Goal: Check status

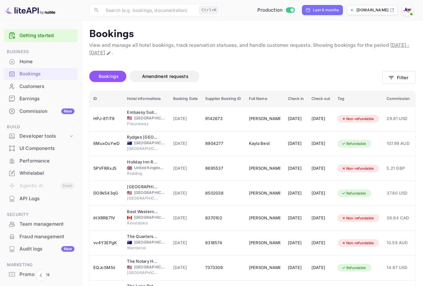
click at [410, 11] on span at bounding box center [411, 14] width 6 height 6
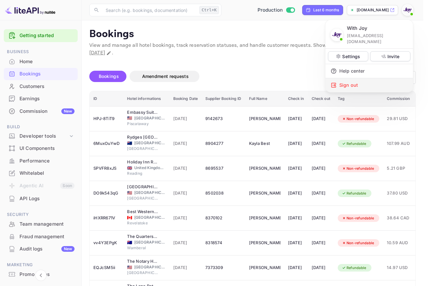
click at [365, 78] on div "Sign out" at bounding box center [368, 85] width 87 height 14
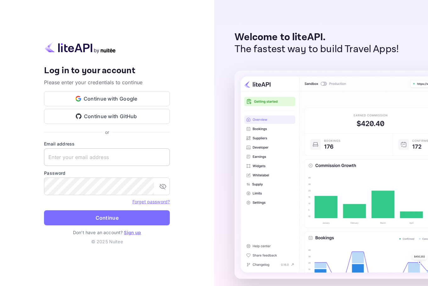
click at [128, 154] on input "text" at bounding box center [107, 157] width 126 height 18
paste input "[EMAIL_ADDRESS][DOMAIN_NAME]"
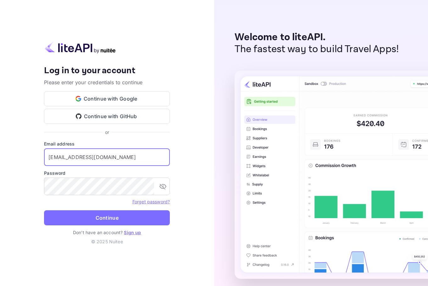
type input "[EMAIL_ADDRESS][DOMAIN_NAME]"
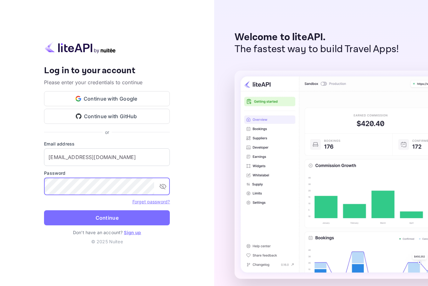
drag, startPoint x: 104, startPoint y: 217, endPoint x: 114, endPoint y: 175, distance: 43.1
click at [103, 217] on button "Continue" at bounding box center [107, 217] width 126 height 15
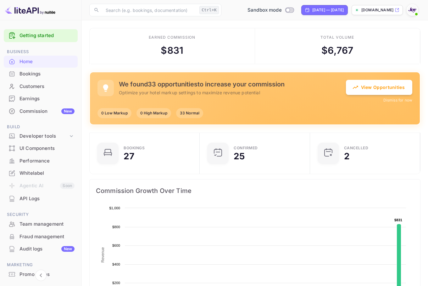
click at [23, 78] on div "Bookings" at bounding box center [41, 74] width 74 height 12
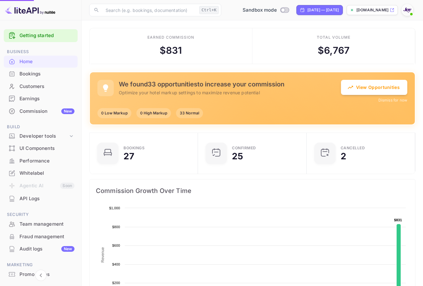
scroll to position [5, 5]
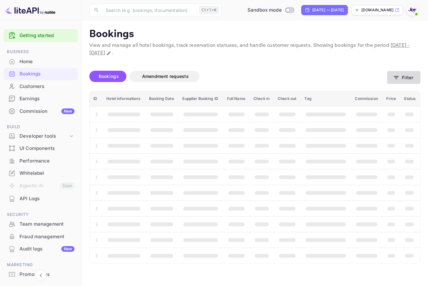
click at [410, 82] on button "Filter" at bounding box center [403, 77] width 33 height 13
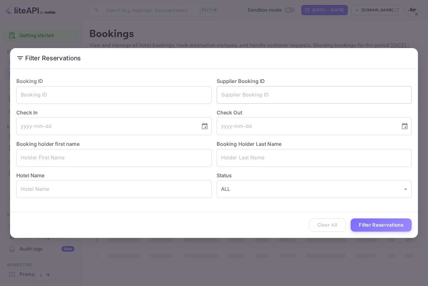
click at [278, 90] on input "text" at bounding box center [313, 95] width 195 height 18
paste input "9384162"
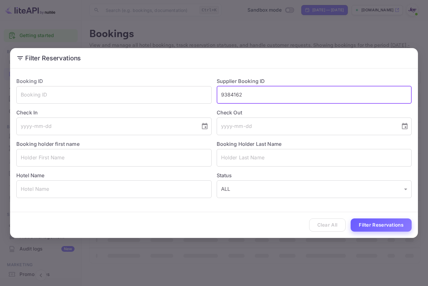
type input "9384162"
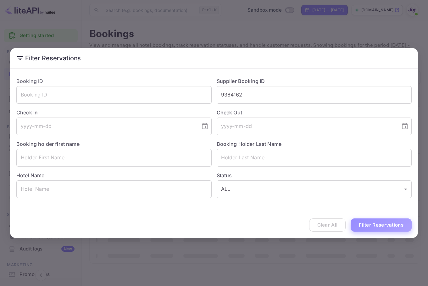
click at [378, 228] on button "Filter Reservations" at bounding box center [380, 225] width 61 height 14
drag, startPoint x: 269, startPoint y: 20, endPoint x: 253, endPoint y: 25, distance: 16.2
click at [269, 20] on div "Filter Reservations Booking ID ​ Supplier Booking ID 9384162 ​ Check In ​ Check…" at bounding box center [214, 143] width 428 height 286
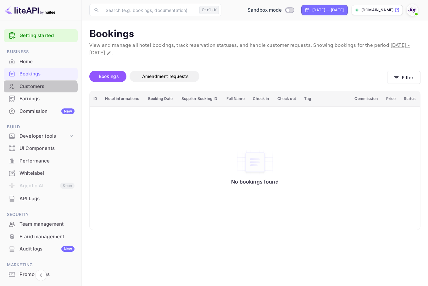
click at [40, 91] on div "Customers" at bounding box center [41, 86] width 74 height 12
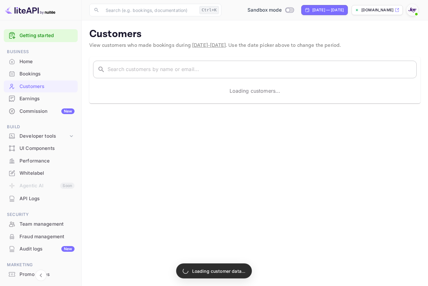
click at [167, 75] on input "text" at bounding box center [261, 70] width 309 height 18
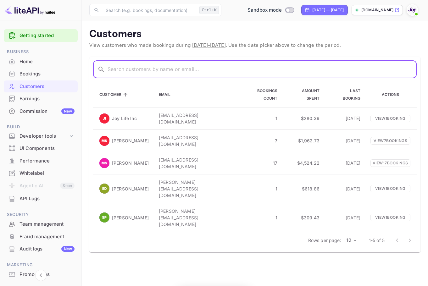
paste input "[PERSON_NAME]"
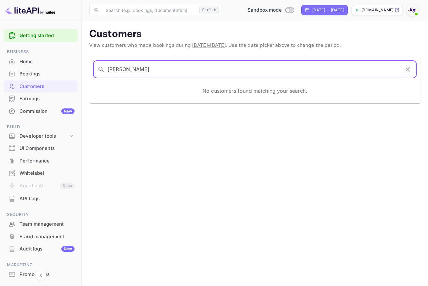
type input "[PERSON_NAME]"
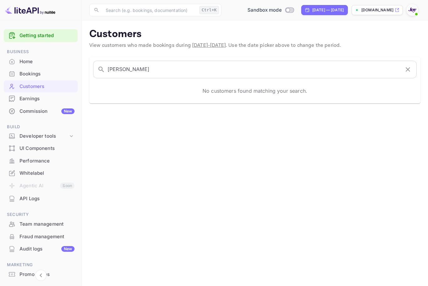
click at [290, 16] on div "​ Ctrl+K ​ Sandbox mode [DATE] — [DATE] [DOMAIN_NAME]" at bounding box center [255, 10] width 346 height 20
click at [301, 8] on div "[DATE] — [DATE]" at bounding box center [324, 10] width 47 height 10
select select "3"
select select "2025"
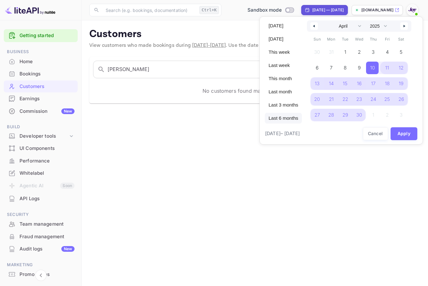
click at [275, 117] on span "Last 6 months" at bounding box center [283, 118] width 37 height 11
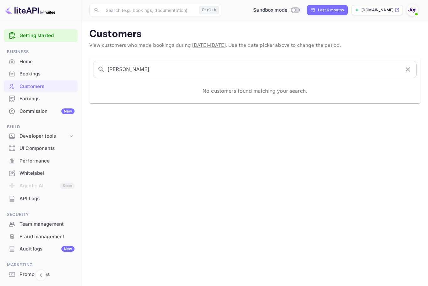
click at [32, 62] on div "Home" at bounding box center [46, 61] width 55 height 7
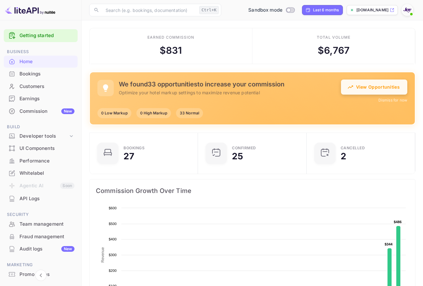
scroll to position [97, 100]
click at [41, 83] on div "Customers" at bounding box center [46, 86] width 55 height 7
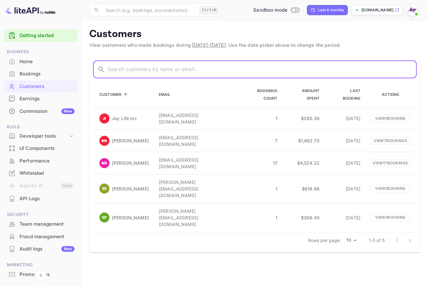
click at [157, 66] on input "text" at bounding box center [261, 70] width 309 height 18
paste input "ess [PERSON_NAME]"
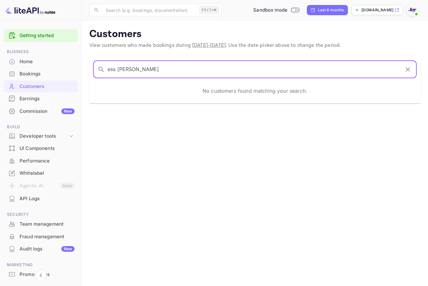
click at [106, 72] on div "​ ess [PERSON_NAME] ​" at bounding box center [254, 70] width 323 height 18
type input "[PERSON_NAME]"
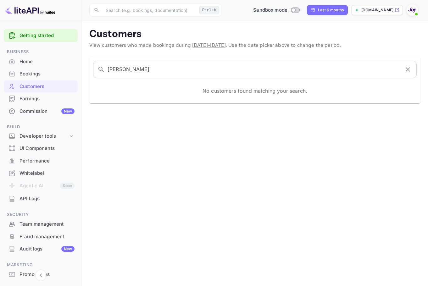
click at [49, 74] on div "Bookings" at bounding box center [46, 73] width 55 height 7
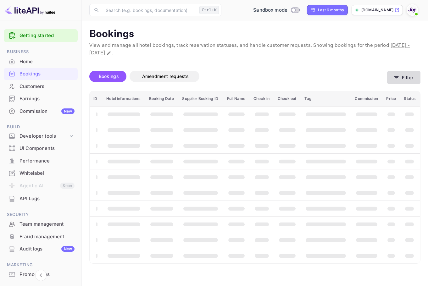
click at [410, 77] on button "Filter" at bounding box center [403, 77] width 33 height 13
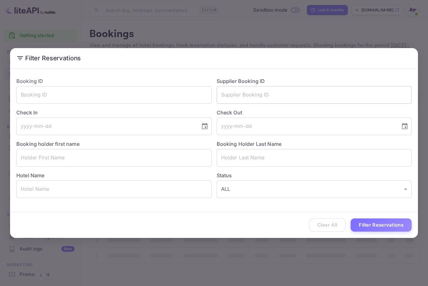
click at [294, 97] on input "text" at bounding box center [313, 95] width 195 height 18
paste input "9384162"
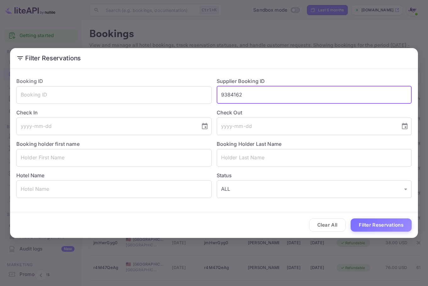
click at [403, 227] on button "Filter Reservations" at bounding box center [380, 225] width 61 height 14
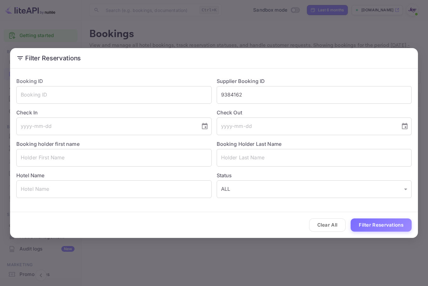
drag, startPoint x: 268, startPoint y: 91, endPoint x: 152, endPoint y: 81, distance: 115.8
click at [153, 81] on div "Booking ID ​ Supplier Booking ID 9384162 ​ Check In ​ Check Out ​ Booking holde…" at bounding box center [211, 135] width 400 height 126
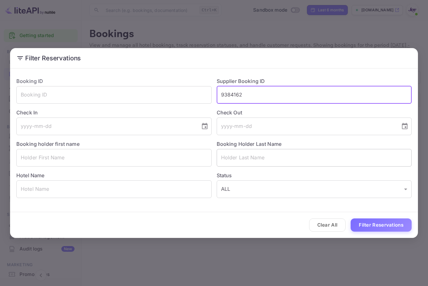
paste input "071"
click at [380, 225] on button "Filter Reservations" at bounding box center [380, 225] width 61 height 14
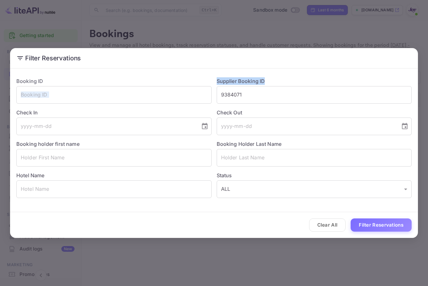
drag, startPoint x: 267, startPoint y: 85, endPoint x: 113, endPoint y: 85, distance: 153.7
click at [113, 85] on div "Booking ID ​ Supplier Booking ID 9384071 ​ Check In ​ Check Out ​ Booking holde…" at bounding box center [211, 135] width 400 height 126
click at [247, 99] on input "9384071" at bounding box center [313, 95] width 195 height 18
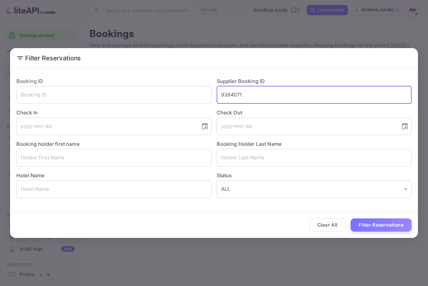
click at [247, 99] on input "9384071" at bounding box center [313, 95] width 195 height 18
paste input "118"
type input "9384118"
click at [398, 222] on button "Filter Reservations" at bounding box center [380, 225] width 61 height 14
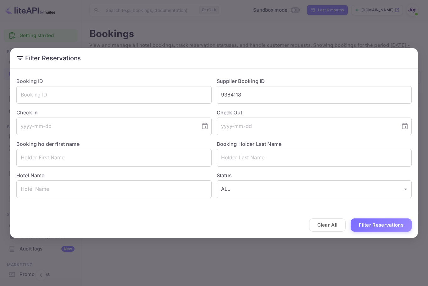
click at [348, 146] on div "Booking Holder Last Name ​" at bounding box center [311, 150] width 200 height 31
click at [347, 151] on input "text" at bounding box center [313, 158] width 195 height 18
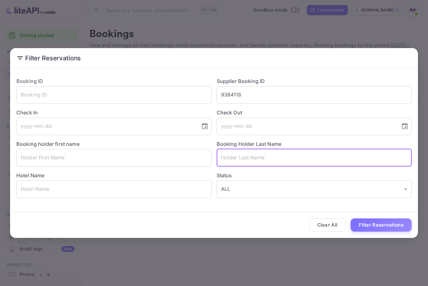
paste input "[PERSON_NAME]"
type input "[PERSON_NAME]"
click at [378, 220] on button "Filter Reservations" at bounding box center [380, 225] width 61 height 14
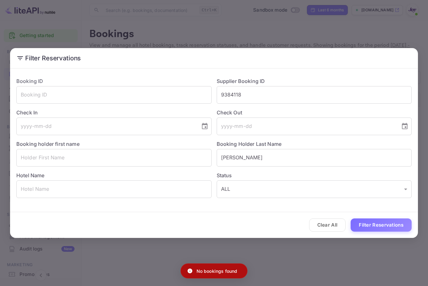
click at [373, 32] on div "Filter Reservations Booking ID ​ Supplier Booking ID 9384118 ​ Check In ​ Check…" at bounding box center [214, 143] width 428 height 286
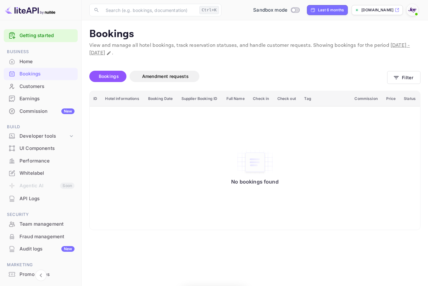
click at [411, 15] on div at bounding box center [411, 9] width 11 height 11
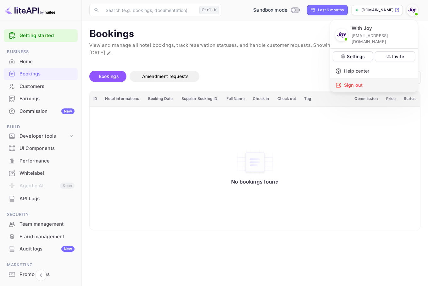
click at [364, 79] on div "Sign out" at bounding box center [373, 85] width 87 height 14
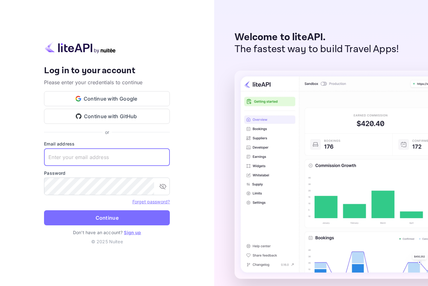
click at [114, 158] on input "text" at bounding box center [107, 157] width 126 height 18
paste input "[EMAIL_ADDRESS][DOMAIN_NAME]"
type input "[EMAIL_ADDRESS][DOMAIN_NAME]"
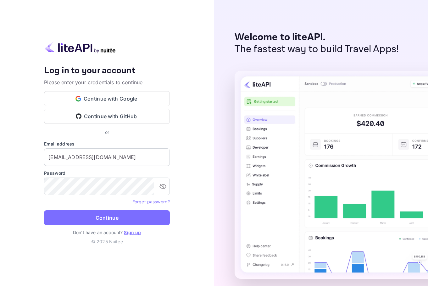
click at [107, 208] on form "Email address [EMAIL_ADDRESS][DOMAIN_NAME] ​ Password ​ Forget password? Contin…" at bounding box center [107, 184] width 126 height 89
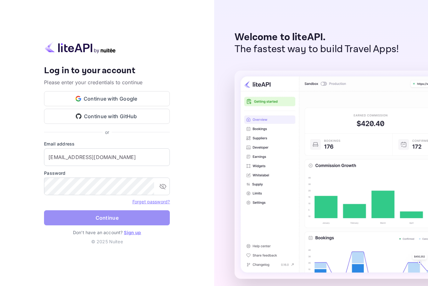
click at [107, 220] on button "Continue" at bounding box center [107, 217] width 126 height 15
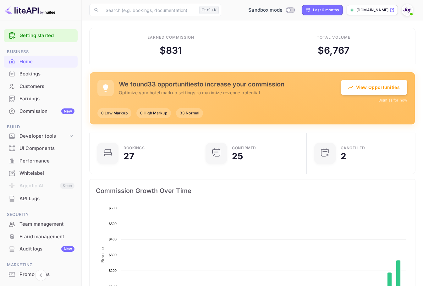
drag, startPoint x: 62, startPoint y: 72, endPoint x: 279, endPoint y: 99, distance: 218.5
click at [62, 72] on div "Bookings" at bounding box center [46, 73] width 55 height 7
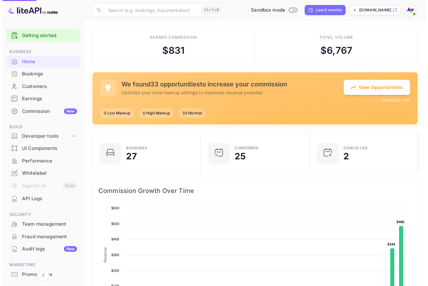
scroll to position [97, 100]
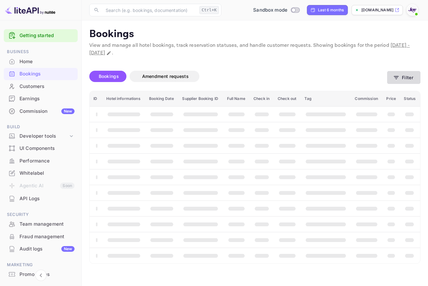
click at [398, 83] on button "Filter" at bounding box center [403, 77] width 33 height 13
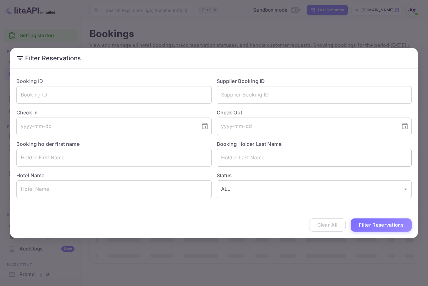
click at [282, 158] on input "text" at bounding box center [313, 158] width 195 height 18
click at [273, 160] on input "text" at bounding box center [313, 158] width 195 height 18
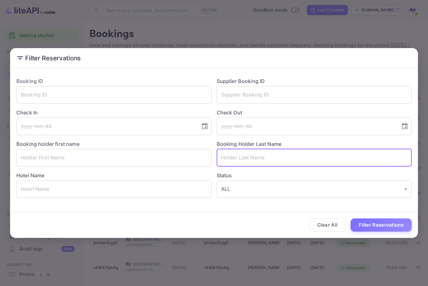
paste input "[PERSON_NAME]"
type input "[PERSON_NAME]"
drag, startPoint x: 369, startPoint y: 214, endPoint x: 371, endPoint y: 218, distance: 4.5
click at [369, 214] on div "Clear All Filter Reservations" at bounding box center [214, 225] width 408 height 26
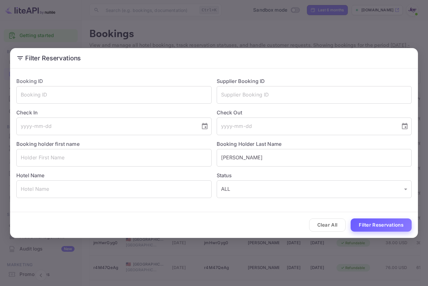
click at [371, 221] on button "Filter Reservations" at bounding box center [380, 225] width 61 height 14
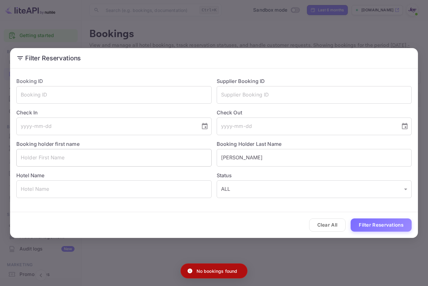
click at [184, 161] on input "text" at bounding box center [113, 158] width 195 height 18
drag, startPoint x: 281, startPoint y: 36, endPoint x: 216, endPoint y: 50, distance: 66.2
click at [281, 36] on div "Filter Reservations Booking ID ​ Supplier Booking ID ​ Check In ​ Check Out ​ B…" at bounding box center [214, 143] width 428 height 286
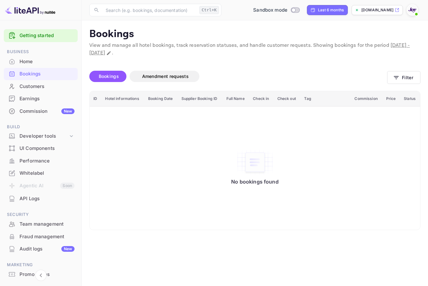
click at [33, 87] on div "Customers" at bounding box center [46, 86] width 55 height 7
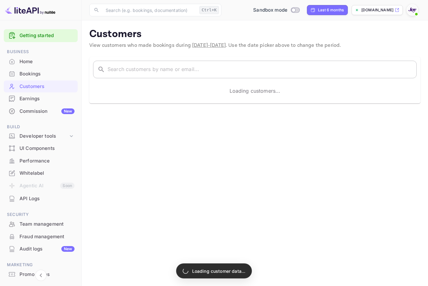
click at [167, 72] on input "text" at bounding box center [261, 70] width 309 height 18
paste input "[PERSON_NAME]"
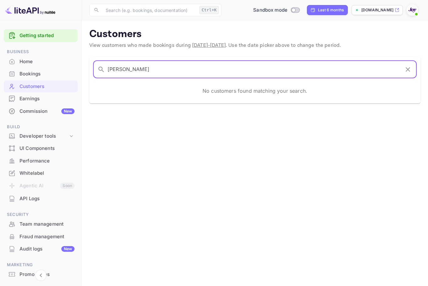
type input "[PERSON_NAME]"
click at [42, 74] on div "Bookings" at bounding box center [46, 73] width 55 height 7
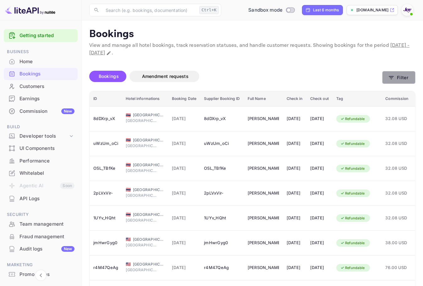
click at [386, 79] on button "Filter" at bounding box center [398, 77] width 33 height 13
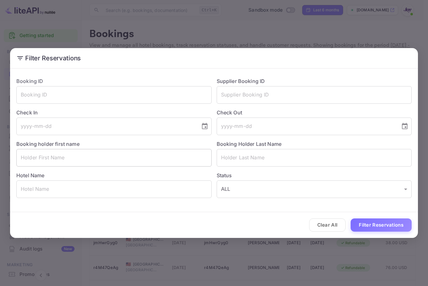
click at [172, 162] on input "text" at bounding box center [113, 158] width 195 height 18
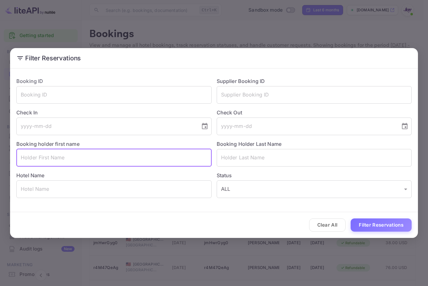
paste input "[PERSON_NAME]"
type input "[PERSON_NAME]"
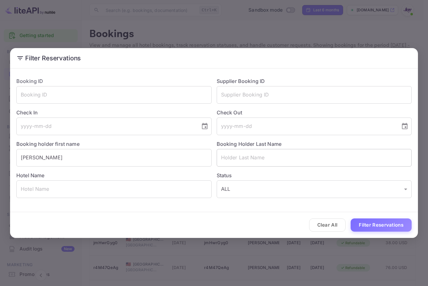
click at [266, 159] on input "text" at bounding box center [313, 158] width 195 height 18
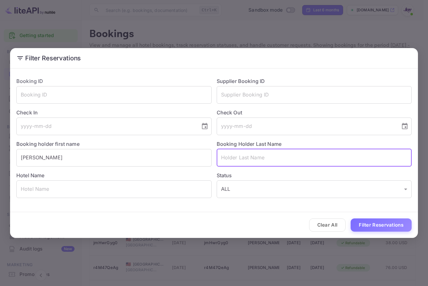
paste input "[PERSON_NAME]"
type input "[PERSON_NAME]"
click at [383, 218] on div "Clear All Filter Reservations" at bounding box center [214, 225] width 408 height 26
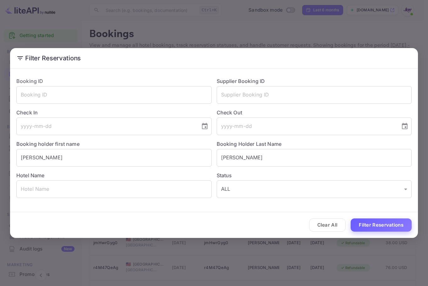
click at [387, 227] on button "Filter Reservations" at bounding box center [380, 225] width 61 height 14
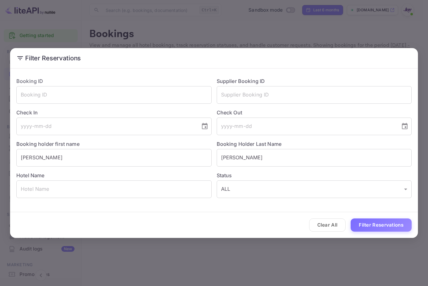
click at [380, 224] on button "Filter Reservations" at bounding box center [380, 225] width 61 height 14
click at [380, 224] on div "Clear All Loading..." at bounding box center [214, 225] width 408 height 26
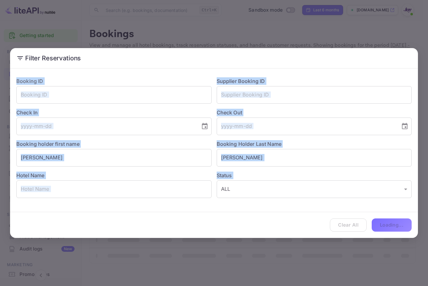
click at [380, 224] on div "Clear All Loading..." at bounding box center [214, 225] width 408 height 26
click at [381, 223] on div "Clear All Loading..." at bounding box center [214, 225] width 408 height 26
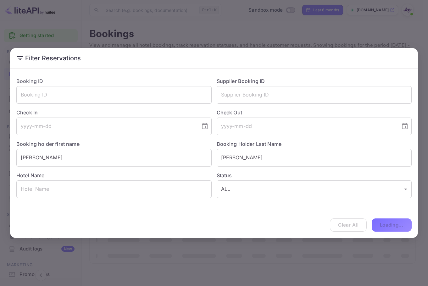
click at [381, 223] on div "Clear All Loading..." at bounding box center [214, 225] width 408 height 26
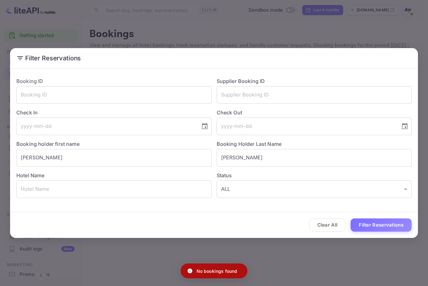
click at [305, 39] on div "Filter Reservations Booking ID ​ Supplier Booking ID ​ Check In ​ Check Out ​ B…" at bounding box center [214, 143] width 428 height 286
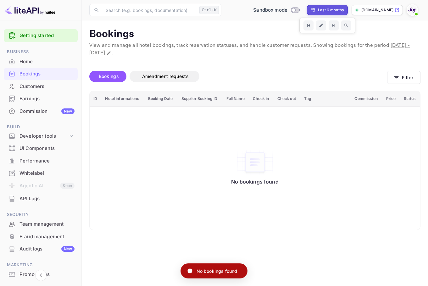
click at [321, 10] on div "Last 6 months" at bounding box center [331, 10] width 26 height 6
select select "3"
select select "2025"
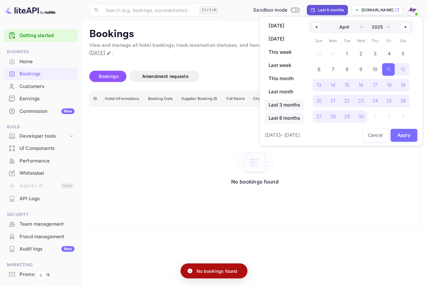
click at [286, 100] on span "Last 3 months" at bounding box center [284, 105] width 39 height 11
select select "6"
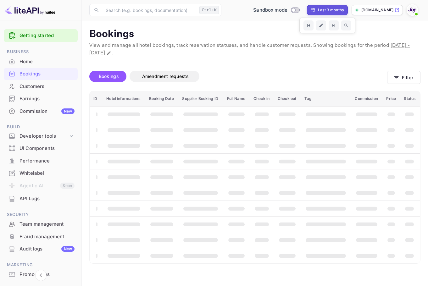
click at [327, 8] on div "Last 3 months" at bounding box center [331, 10] width 26 height 6
select select "6"
select select "2025"
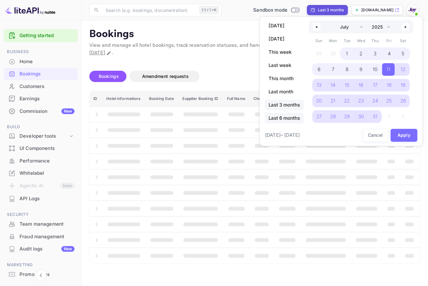
click at [292, 121] on span "Last 6 months" at bounding box center [284, 118] width 39 height 11
select select "3"
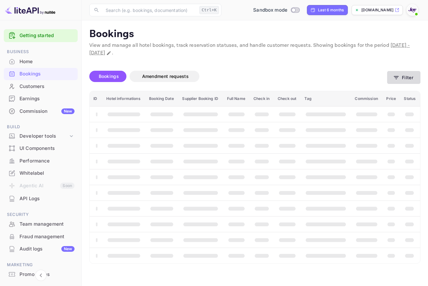
click at [401, 81] on button "Filter" at bounding box center [403, 77] width 33 height 13
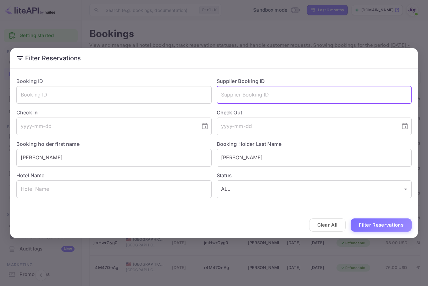
click at [280, 87] on input "text" at bounding box center [313, 95] width 195 height 18
paste input "9384162"
type input "9384162"
click at [394, 217] on div "Clear All Filter Reservations" at bounding box center [214, 225] width 408 height 26
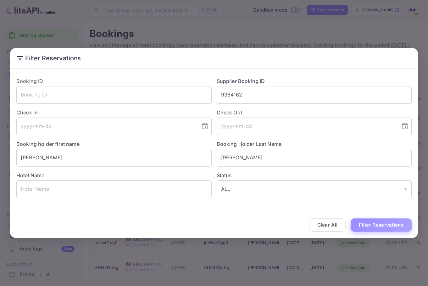
click at [396, 227] on button "Filter Reservations" at bounding box center [380, 225] width 61 height 14
